Goal: Find specific page/section: Find specific page/section

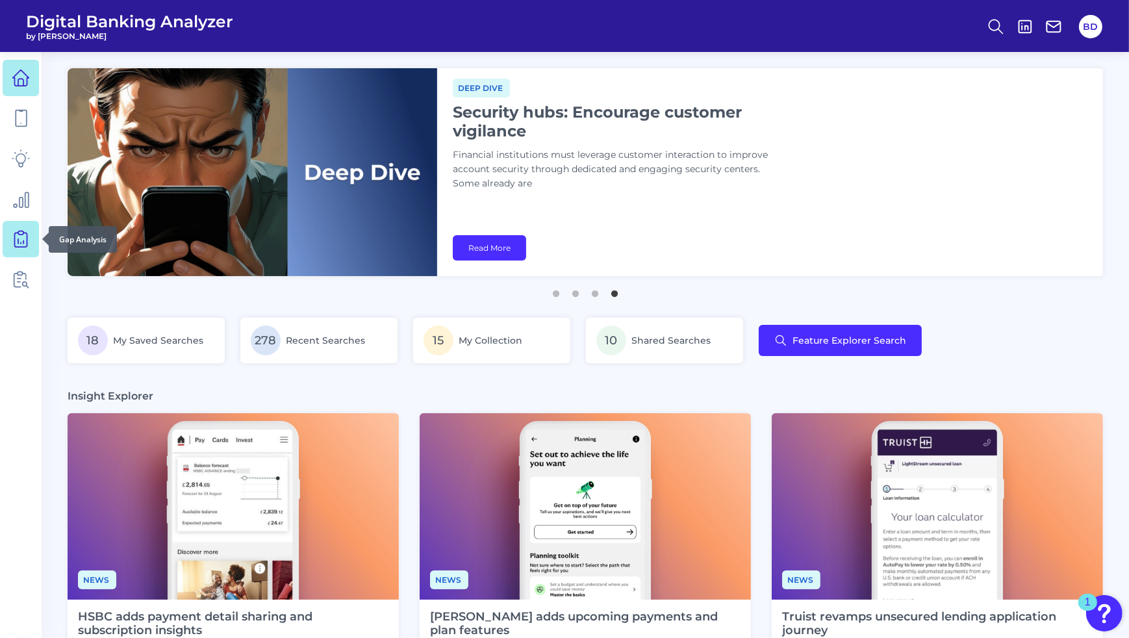
click at [12, 242] on icon at bounding box center [21, 239] width 18 height 18
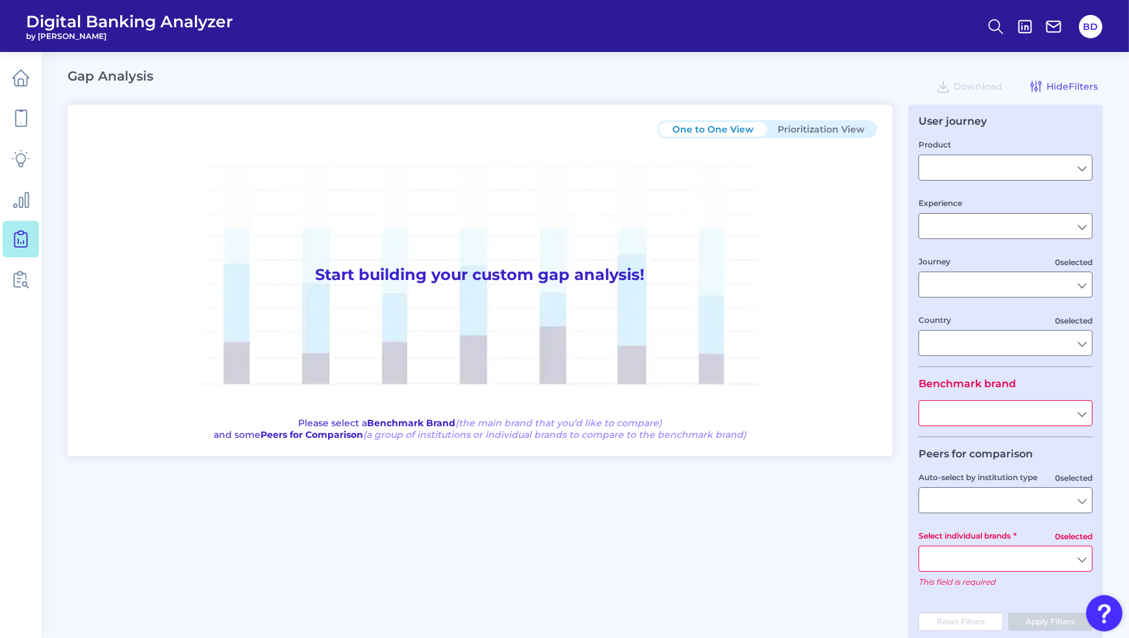
click at [1081, 414] on input "text" at bounding box center [1005, 413] width 173 height 25
type input "Checking / Current Account"
type input "Mobile Servicing"
type input "Pre-Login Area, New Customer Onboarding, Login & Authentication, Accounts and t…"
type input "[GEOGRAPHIC_DATA]"
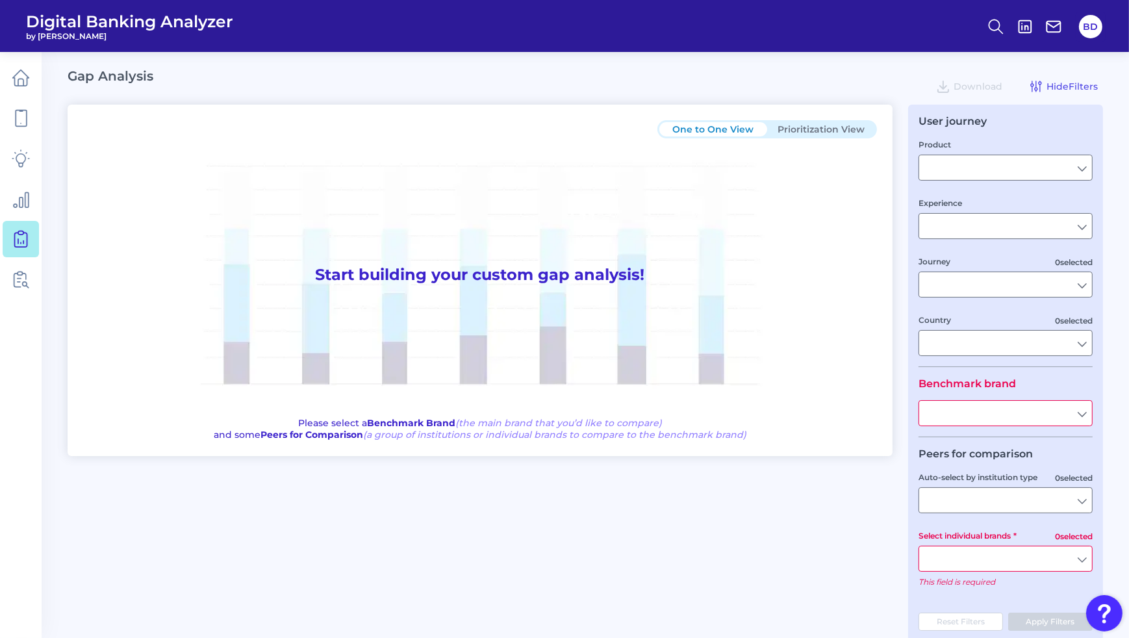
type input "All Select individual brands"
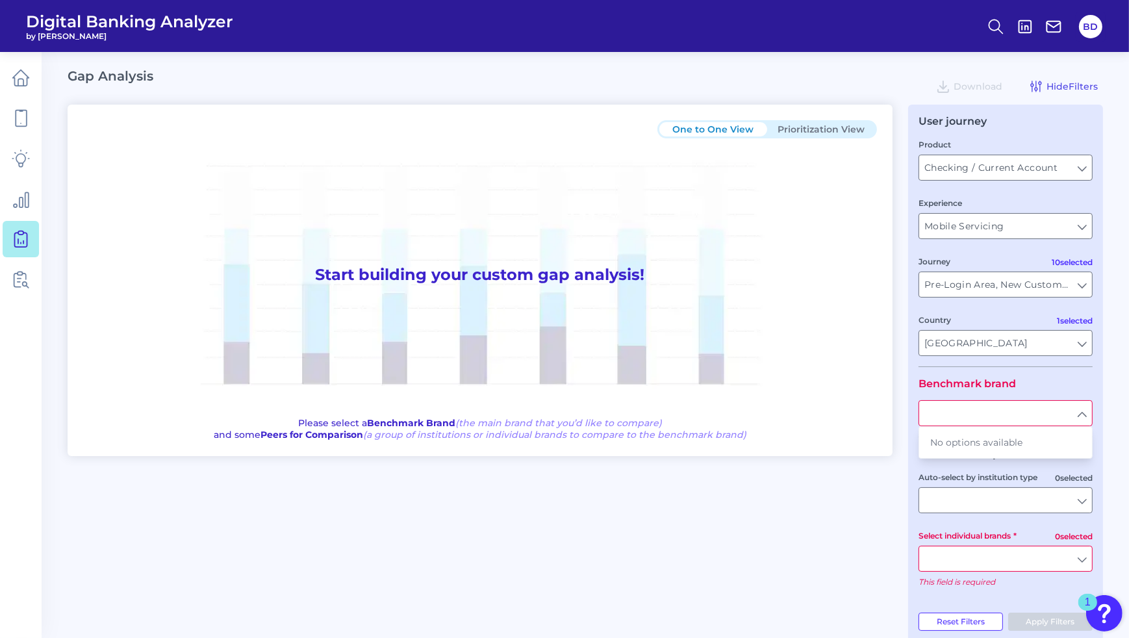
type input "All Journeys"
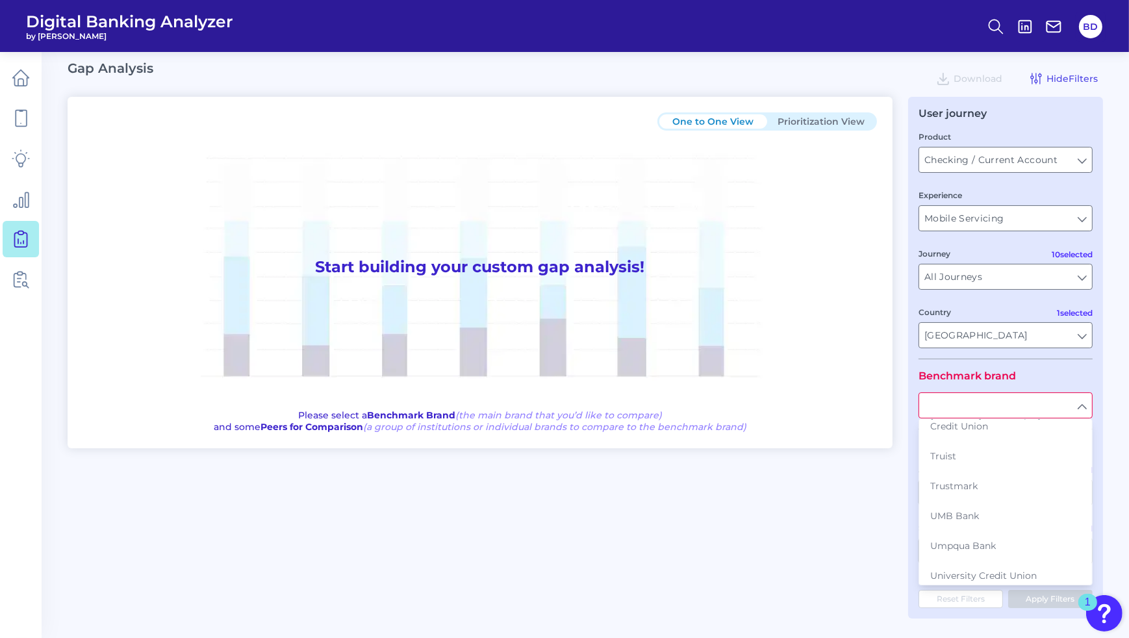
scroll to position [2504, 0]
click at [961, 507] on button "UMB Bank" at bounding box center [1005, 522] width 171 height 30
type input "UMB Bank"
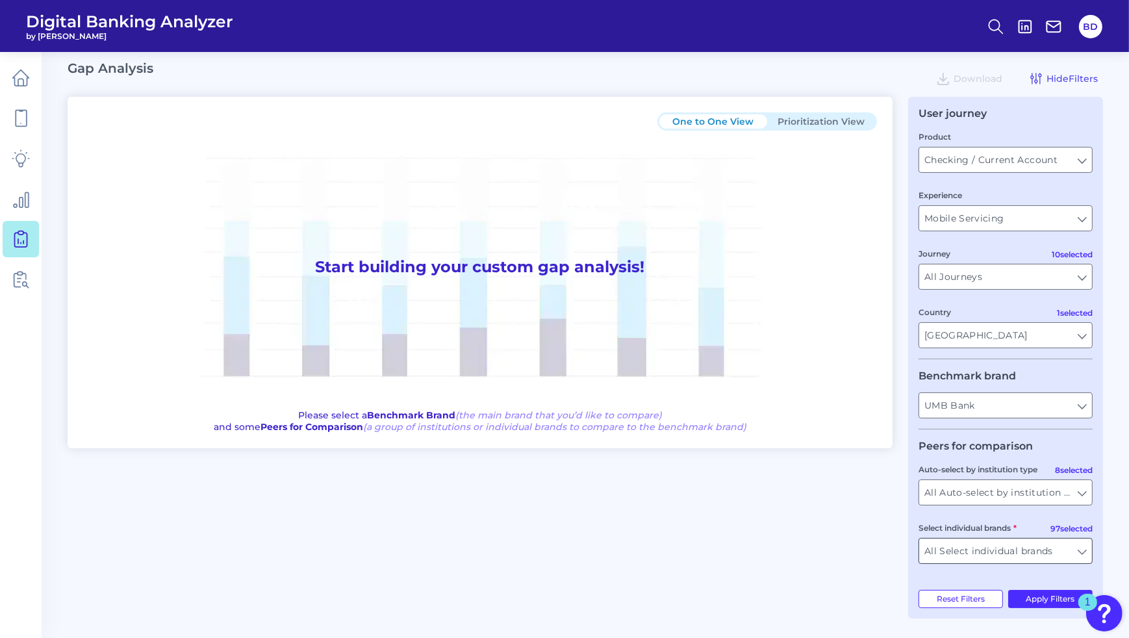
click at [1078, 553] on input "All Select individual brands" at bounding box center [1005, 550] width 173 height 25
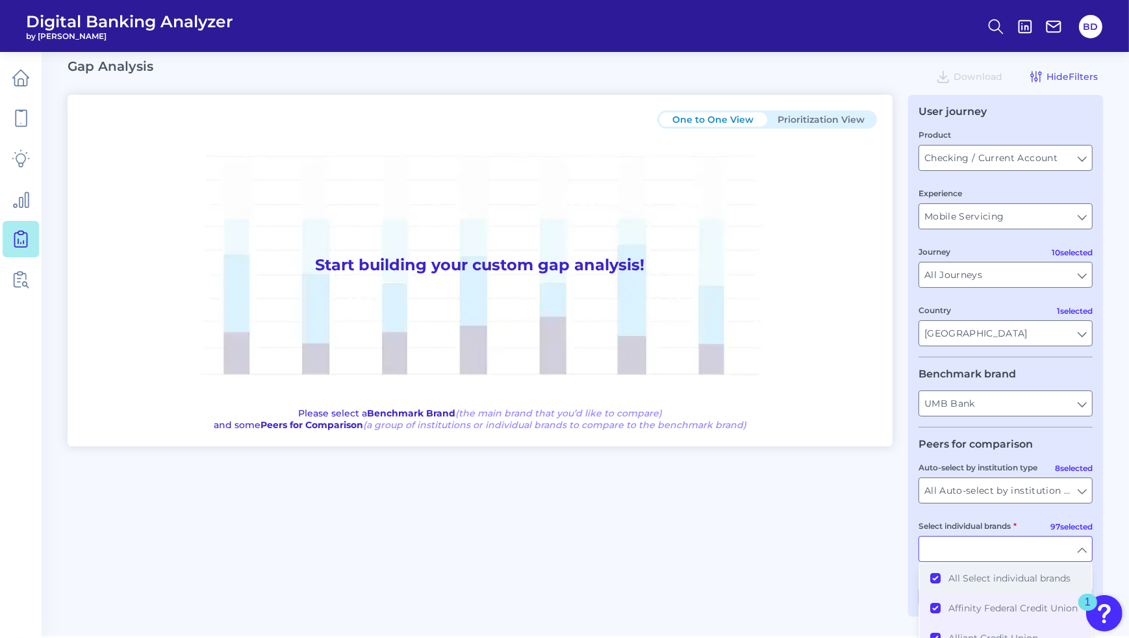
click at [936, 578] on button "All Select individual brands" at bounding box center [1005, 578] width 171 height 30
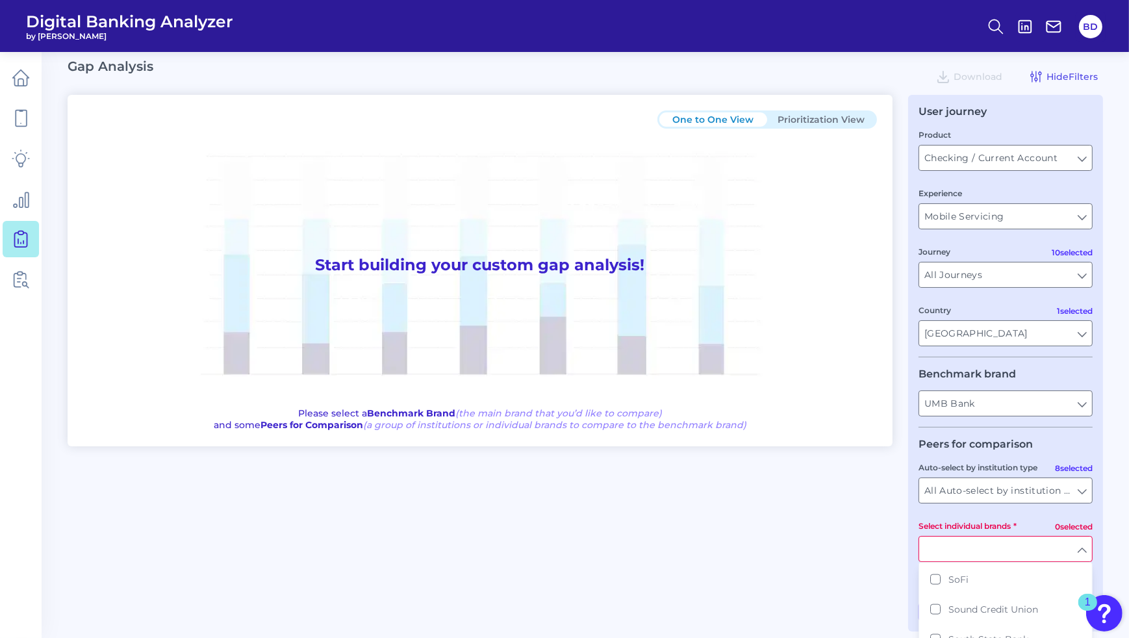
scroll to position [2381, 0]
click at [935, 623] on button "South State Bank" at bounding box center [1005, 638] width 171 height 30
click at [876, 577] on div "One to One View Prioritization View Start building your custom gap analysis! Pl…" at bounding box center [585, 356] width 1035 height 522
type input "South State Bank"
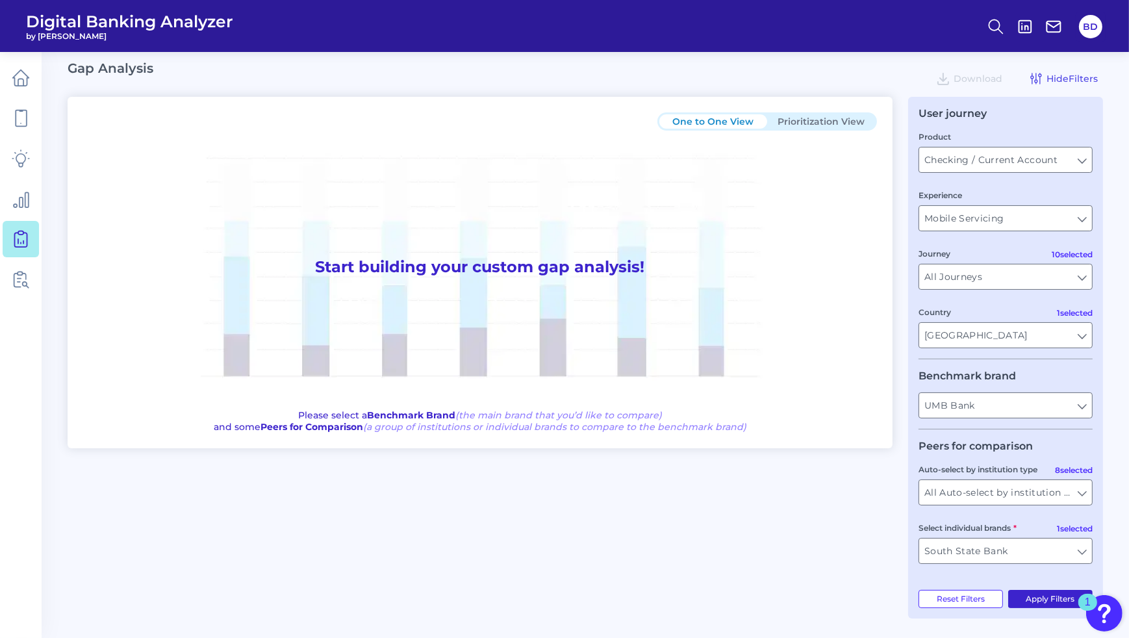
click at [1035, 596] on button "Apply Filters" at bounding box center [1050, 599] width 85 height 18
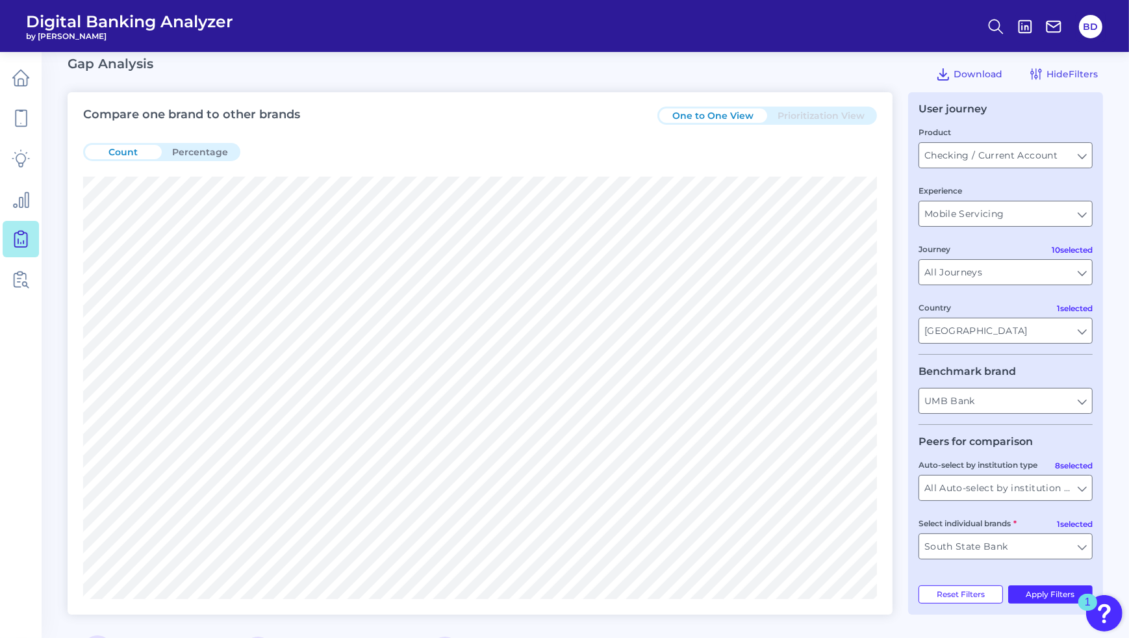
scroll to position [16, 0]
